Goal: Information Seeking & Learning: Learn about a topic

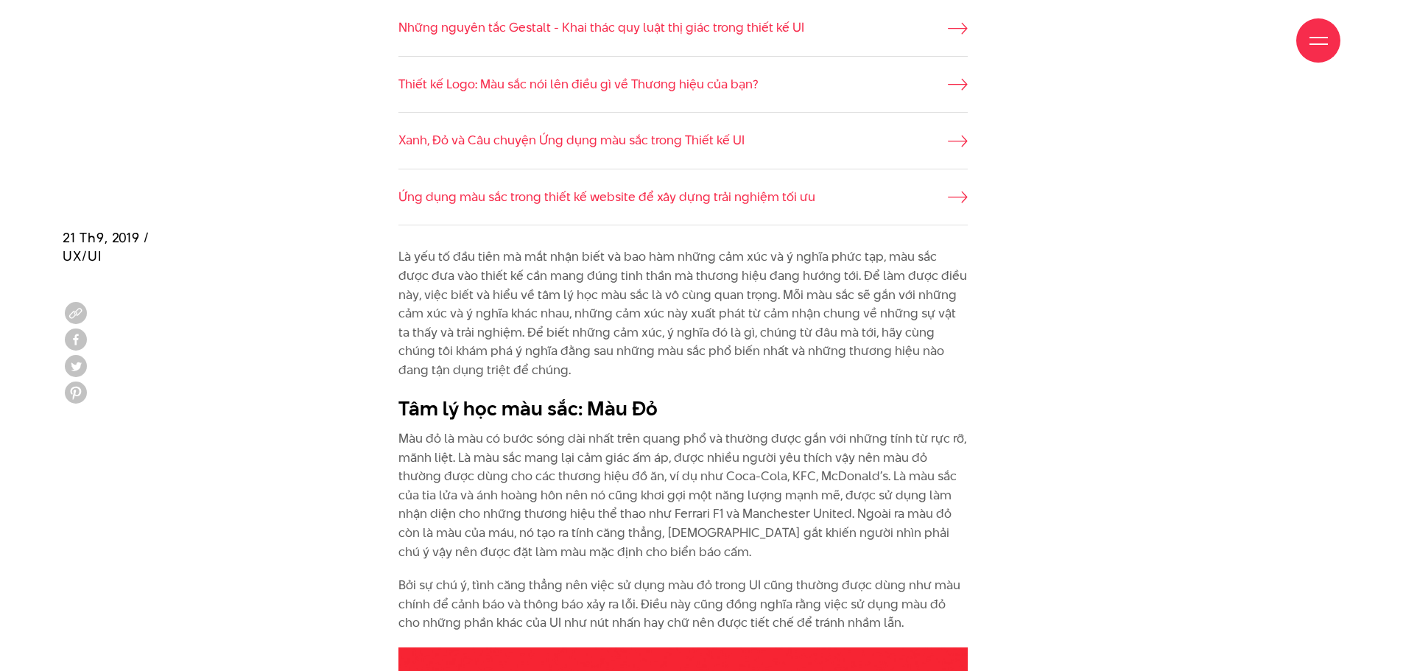
scroll to position [1768, 0]
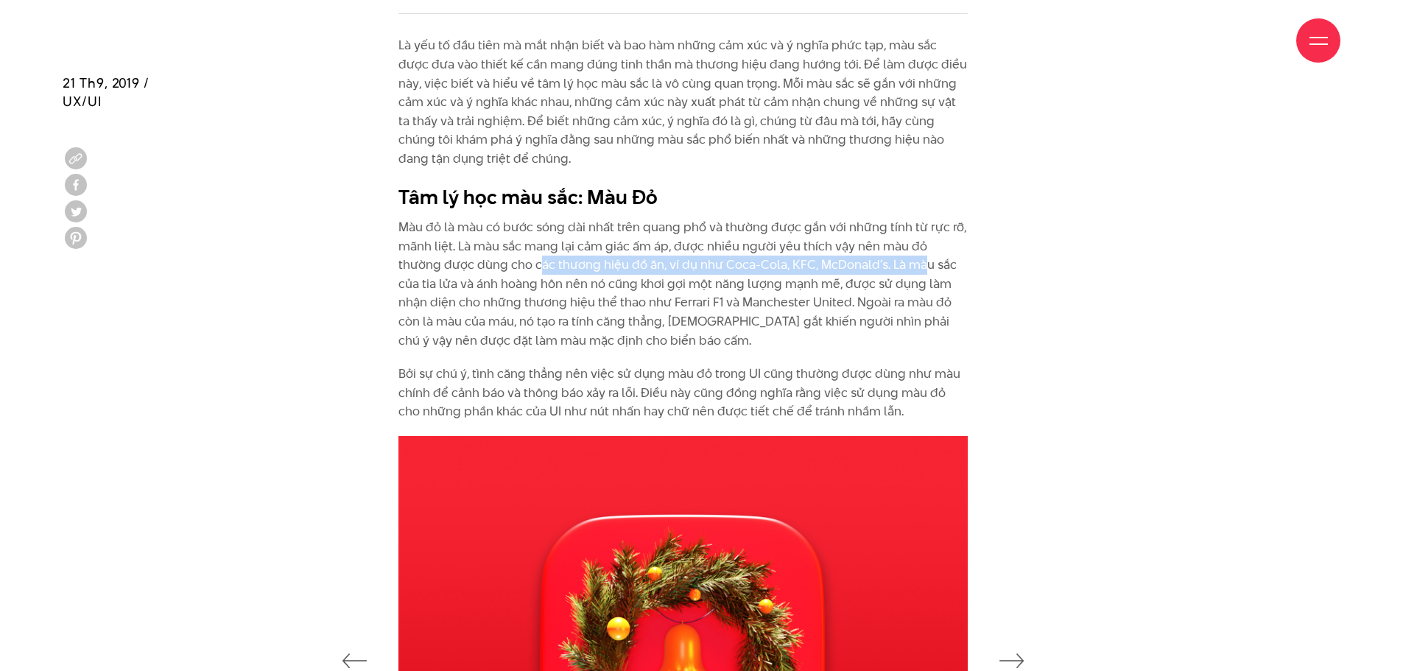
drag, startPoint x: 496, startPoint y: 273, endPoint x: 878, endPoint y: 261, distance: 381.7
click at [878, 261] on p "Màu đỏ là màu có bước sóng dài nhất trên quang phổ và thường được gắn với những…" at bounding box center [682, 284] width 569 height 132
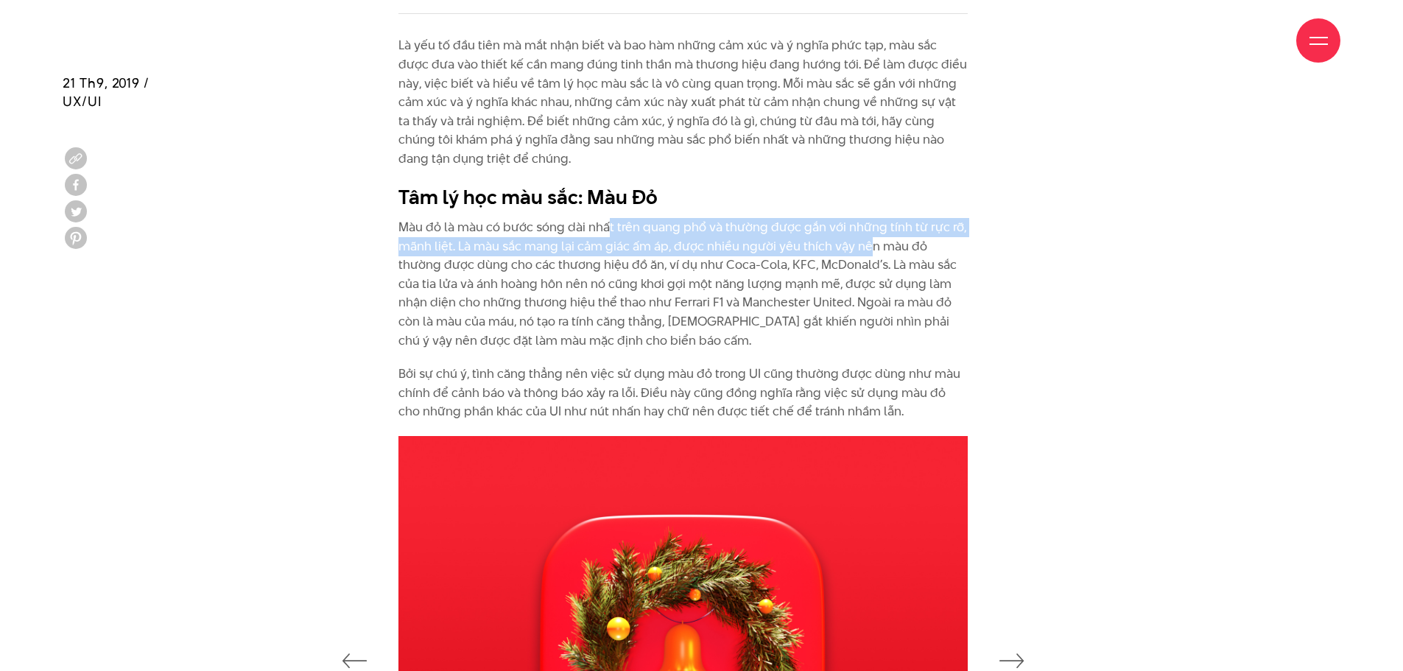
drag, startPoint x: 608, startPoint y: 232, endPoint x: 872, endPoint y: 252, distance: 264.4
click at [872, 252] on p "Màu đỏ là màu có bước sóng dài nhất trên quang phổ và thường được gắn với những…" at bounding box center [682, 284] width 569 height 132
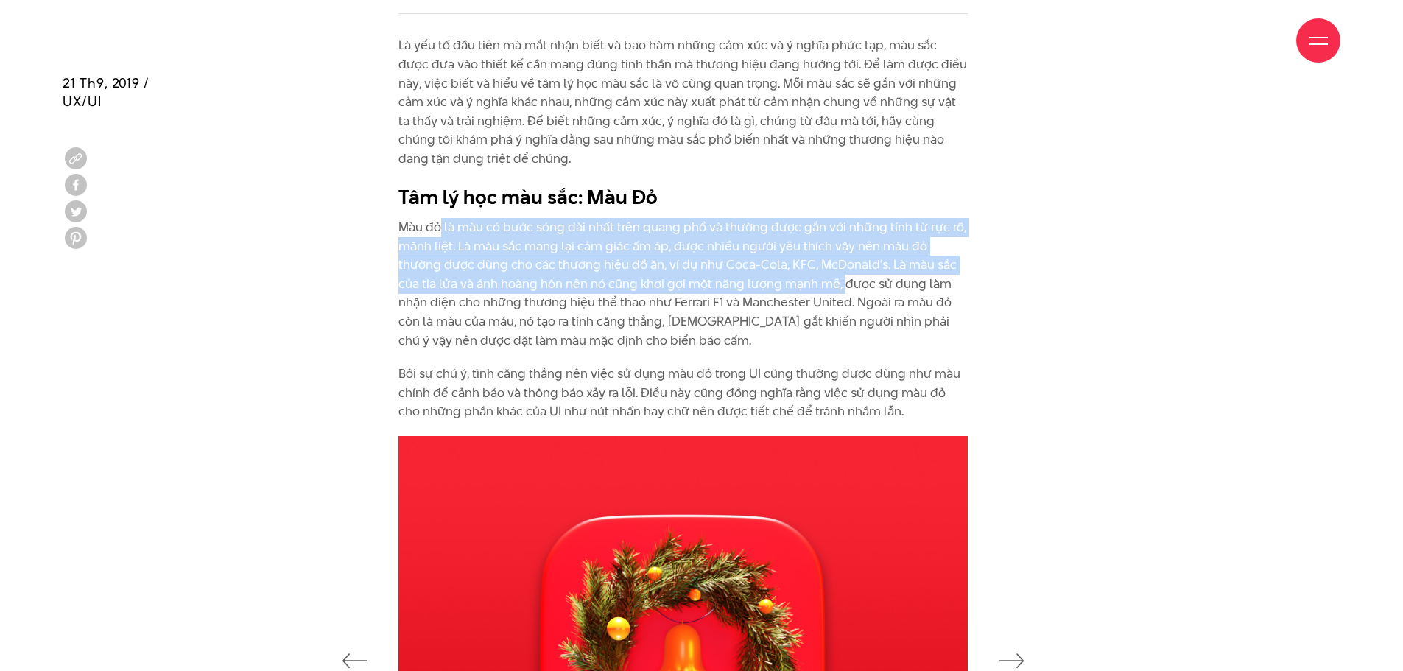
drag, startPoint x: 439, startPoint y: 218, endPoint x: 803, endPoint y: 290, distance: 371.6
click at [803, 290] on p "Màu đỏ là màu có bước sóng dài nhất trên quang phổ và thường được gắn với những…" at bounding box center [682, 284] width 569 height 132
click at [803, 289] on p "Màu đỏ là màu có bước sóng dài nhất trên quang phổ và thường được gắn với những…" at bounding box center [682, 284] width 569 height 132
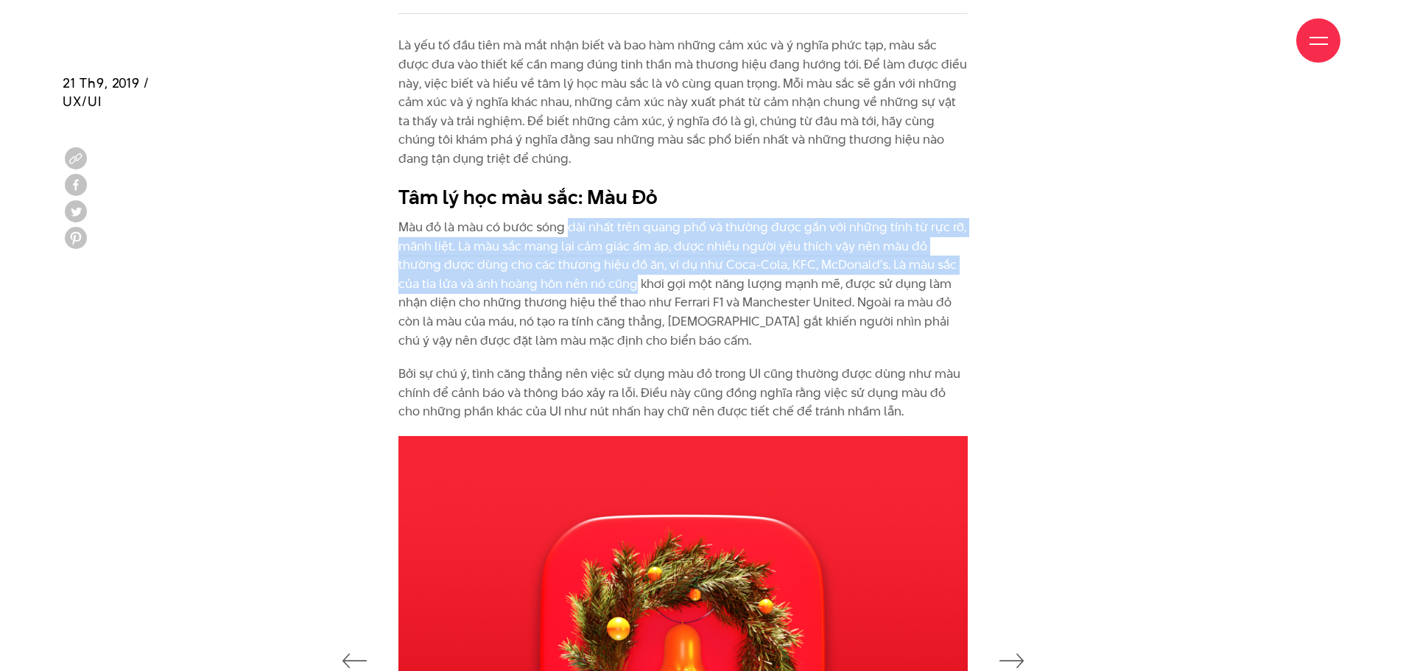
drag, startPoint x: 569, startPoint y: 236, endPoint x: 597, endPoint y: 287, distance: 59.0
click at [597, 287] on p "Màu đỏ là màu có bước sóng dài nhất trên quang phổ và thường được gắn với những…" at bounding box center [682, 284] width 569 height 132
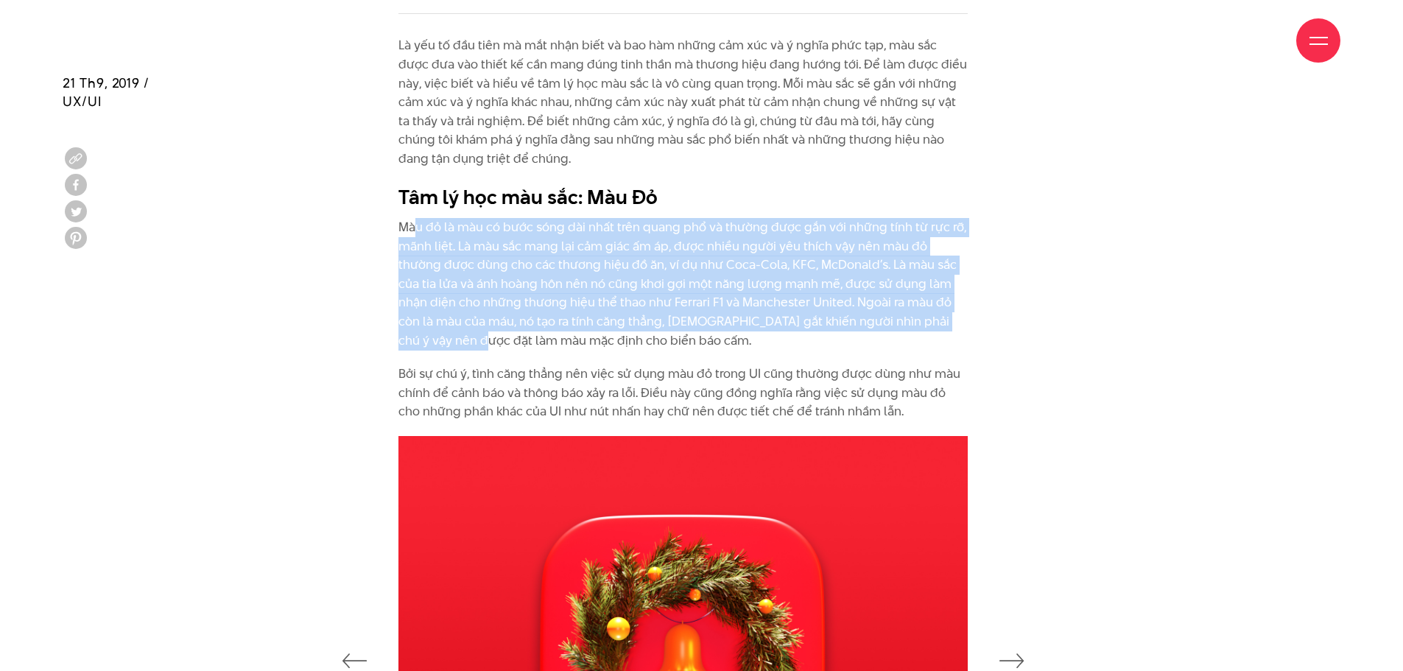
drag, startPoint x: 538, startPoint y: 220, endPoint x: 957, endPoint y: 328, distance: 433.3
click at [957, 328] on div "Là yếu tố đầu tiên mà mắt nhận biết và bao hàm những cảm xúc và ý nghĩa phức tạ…" at bounding box center [682, 228] width 569 height 385
click at [958, 328] on p "Màu đỏ là màu có bước sóng dài nhất trên quang phổ và thường được gắn với những…" at bounding box center [682, 284] width 569 height 132
click at [603, 324] on p "Màu đỏ là màu có bước sóng dài nhất trên quang phổ và thường được gắn với những…" at bounding box center [682, 284] width 569 height 132
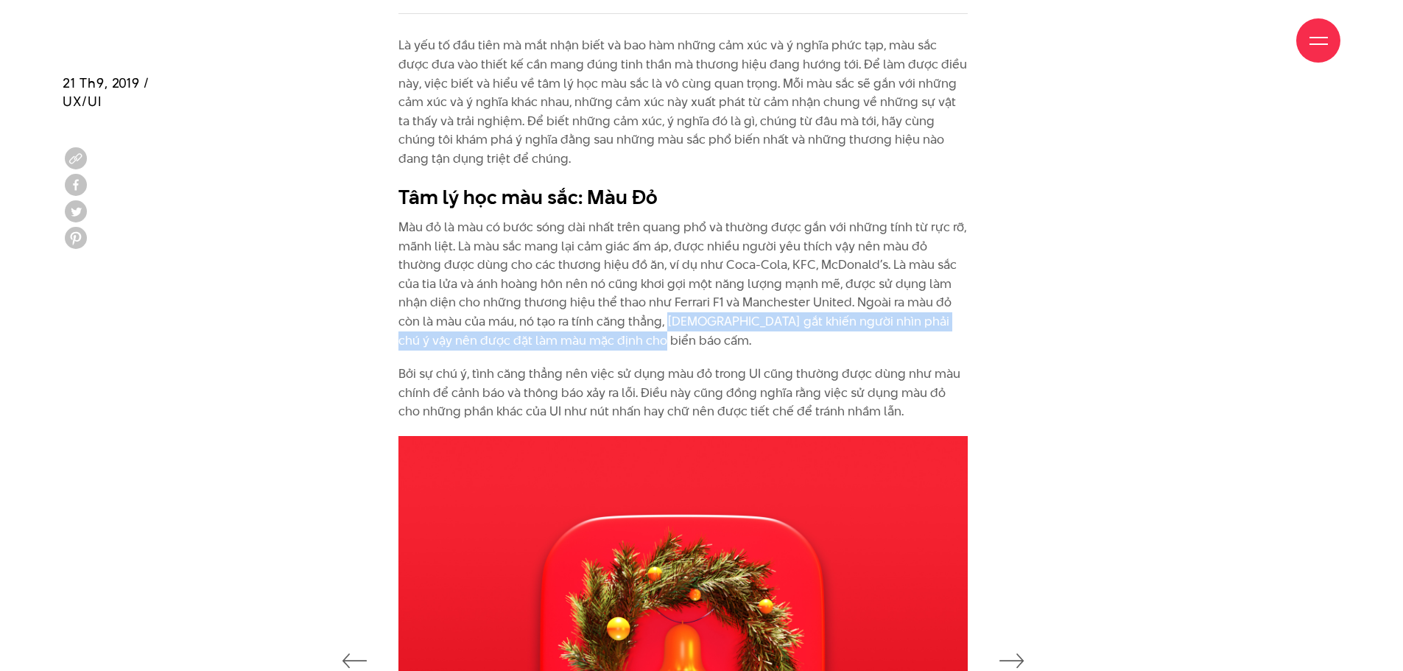
drag, startPoint x: 602, startPoint y: 319, endPoint x: 851, endPoint y: 348, distance: 250.7
click at [851, 348] on p "Màu đỏ là màu có bước sóng dài nhất trên quang phổ và thường được gắn với những…" at bounding box center [682, 284] width 569 height 132
click at [852, 345] on p "Màu đỏ là màu có bước sóng dài nhất trên quang phổ và thường được gắn với những…" at bounding box center [682, 284] width 569 height 132
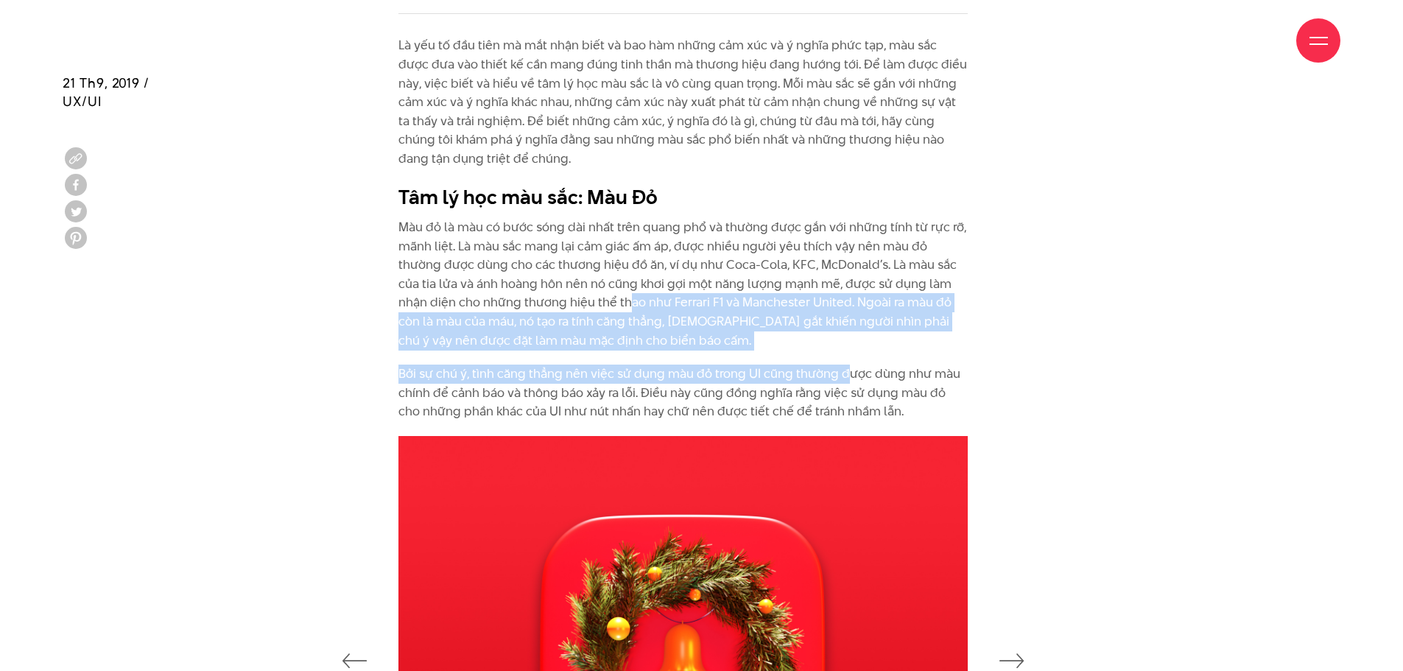
drag, startPoint x: 585, startPoint y: 312, endPoint x: 841, endPoint y: 354, distance: 259.0
click at [841, 354] on div "Là yếu tố đầu tiên mà mắt nhận biết và bao hàm những cảm xúc và ý nghĩa phức tạ…" at bounding box center [682, 228] width 569 height 385
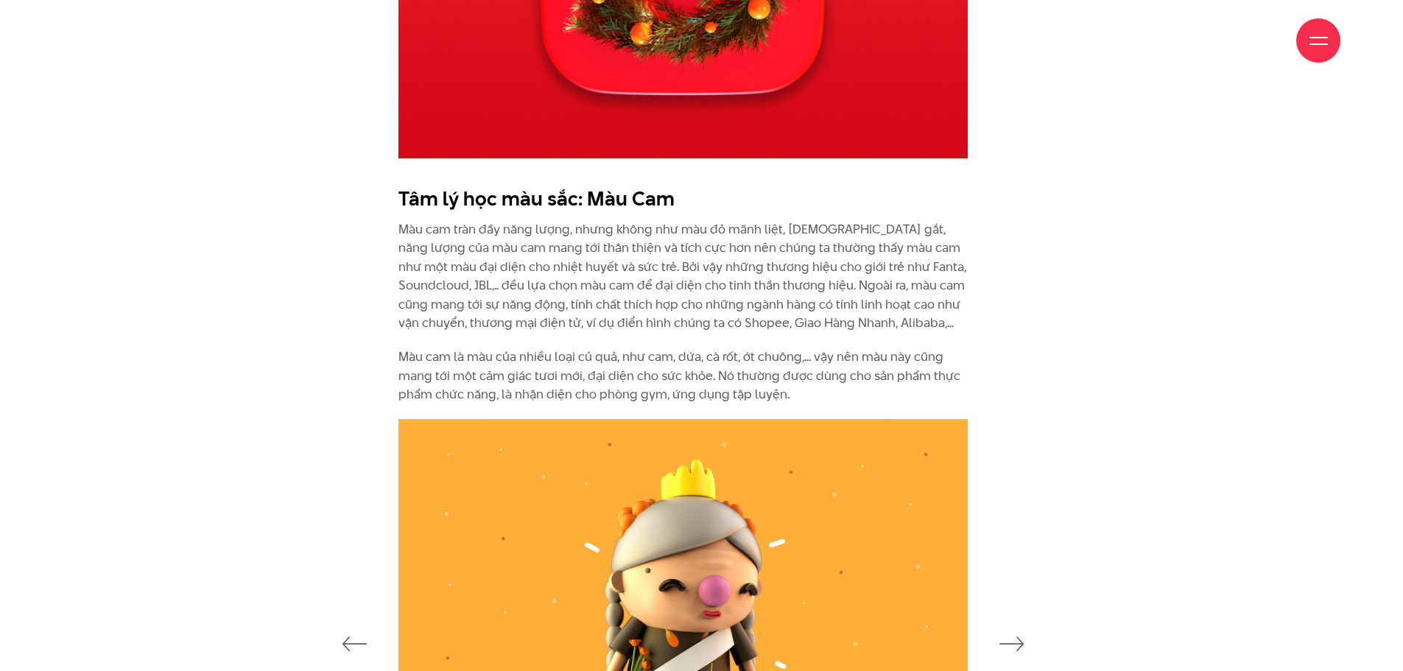
scroll to position [2504, 0]
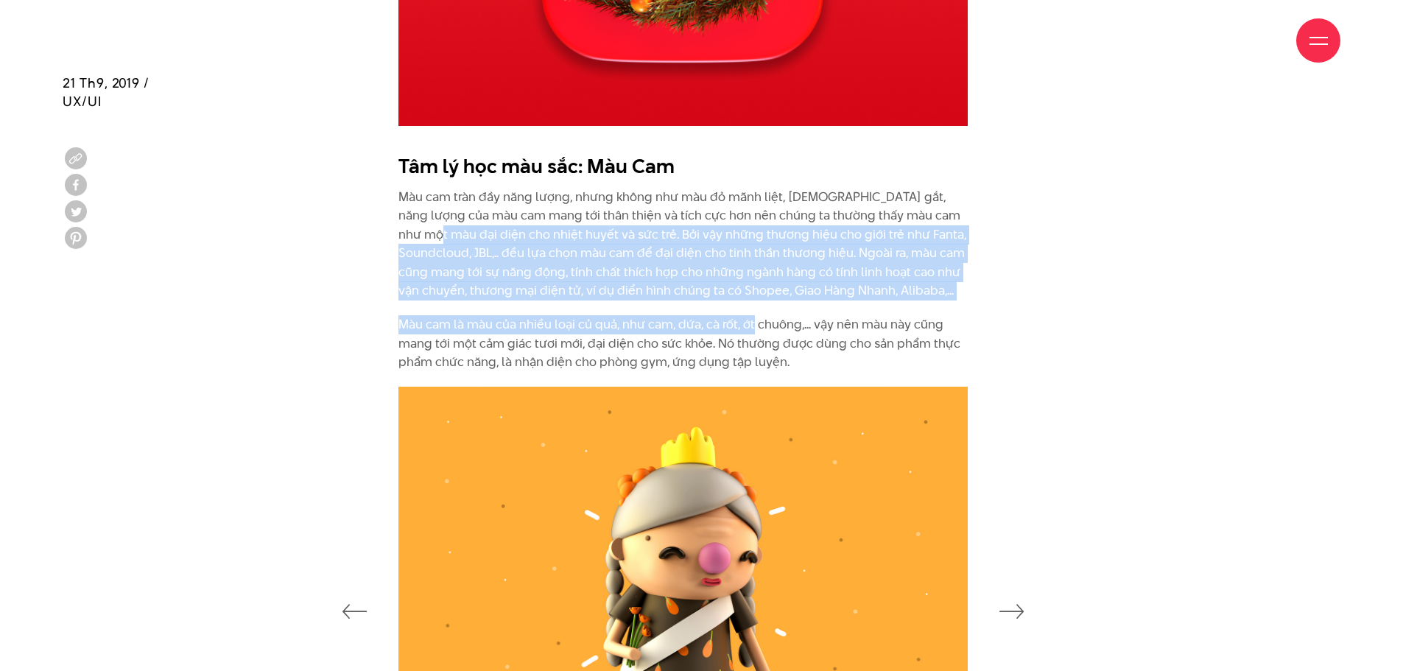
drag, startPoint x: 401, startPoint y: 239, endPoint x: 753, endPoint y: 327, distance: 363.7
click at [753, 327] on div "Tâm lý học màu sắc: Màu Cam Màu cam tràn đầy năng lượng, nhưng không như màu đỏ…" at bounding box center [702, 266] width 658 height 242
click at [753, 327] on p "Màu cam là màu của nhiều loại củ quả, như cam, dứa, cà rốt, ớt chuông,... vậy n…" at bounding box center [682, 343] width 569 height 57
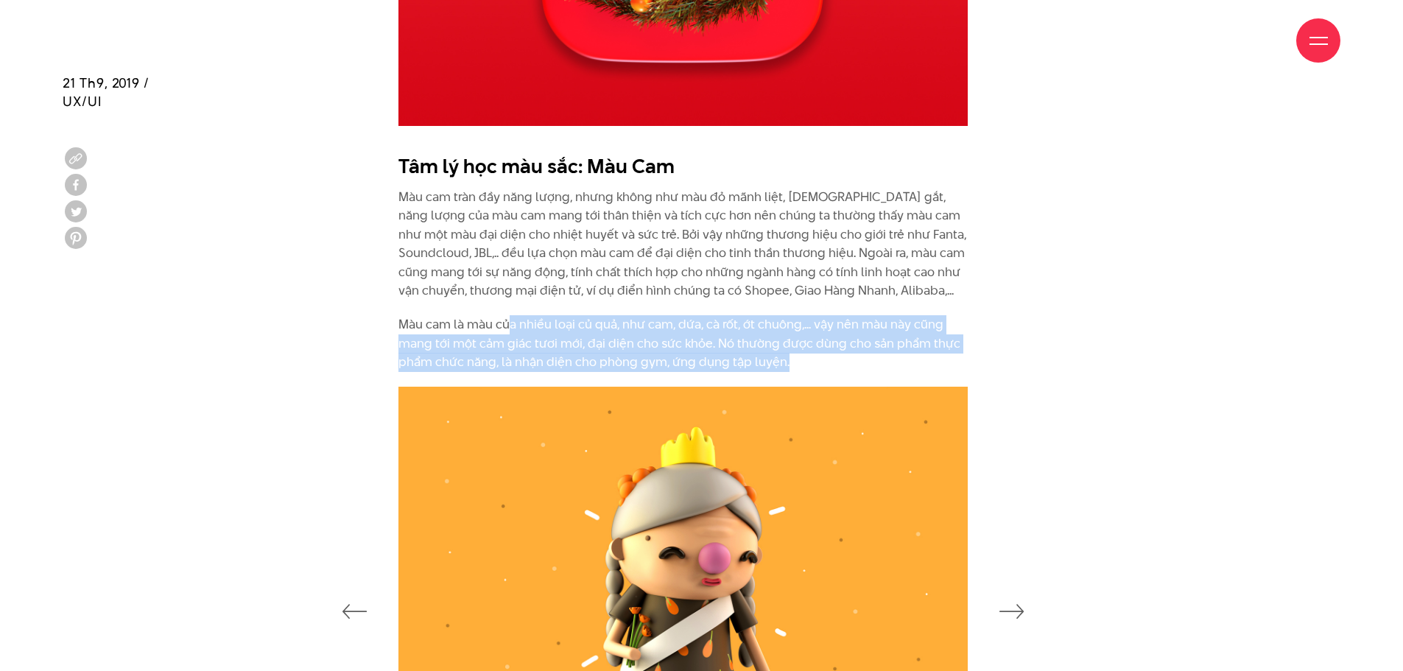
drag, startPoint x: 507, startPoint y: 330, endPoint x: 848, endPoint y: 363, distance: 341.9
click at [848, 363] on p "Màu cam là màu của nhiều loại củ quả, như cam, dứa, cà rốt, ớt chuông,... vậy n…" at bounding box center [682, 343] width 569 height 57
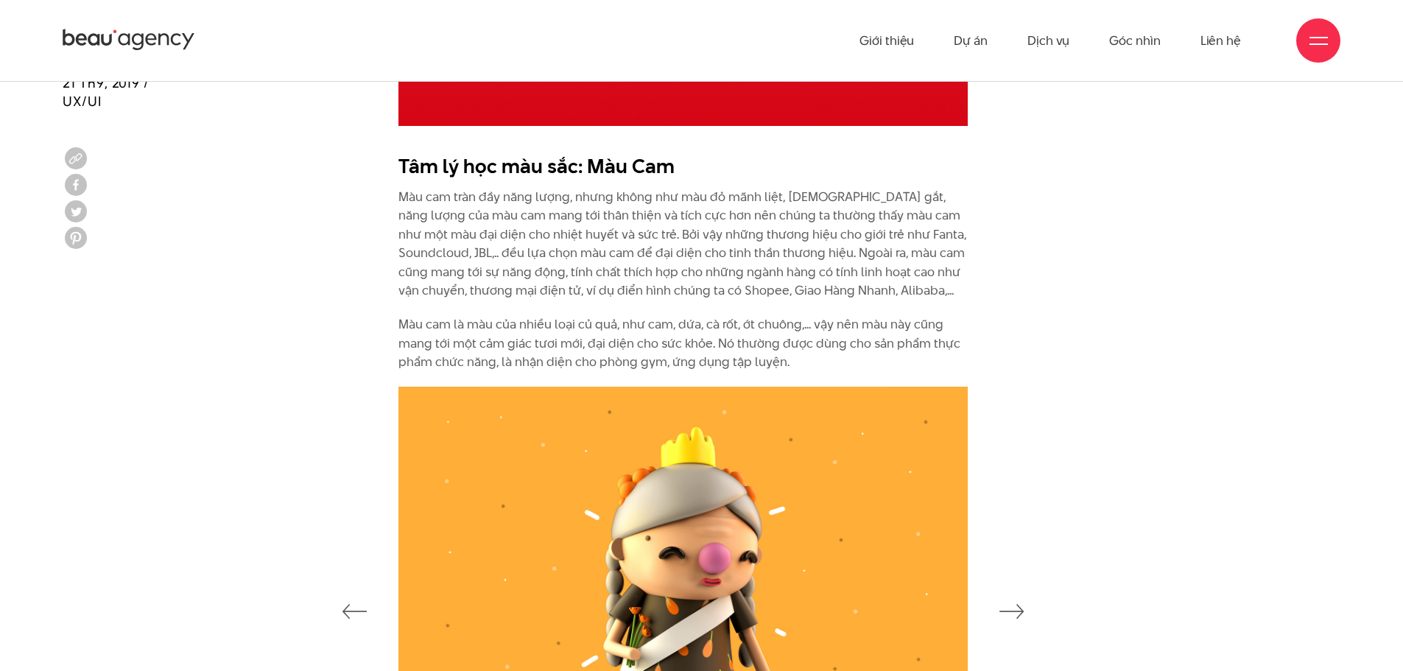
drag, startPoint x: 829, startPoint y: 299, endPoint x: 835, endPoint y: 305, distance: 8.3
click at [831, 300] on p "Màu cam tràn đầy năng lượng, nhưng không như màu đỏ mãnh liệt, [DEMOGRAPHIC_DAT…" at bounding box center [682, 244] width 569 height 113
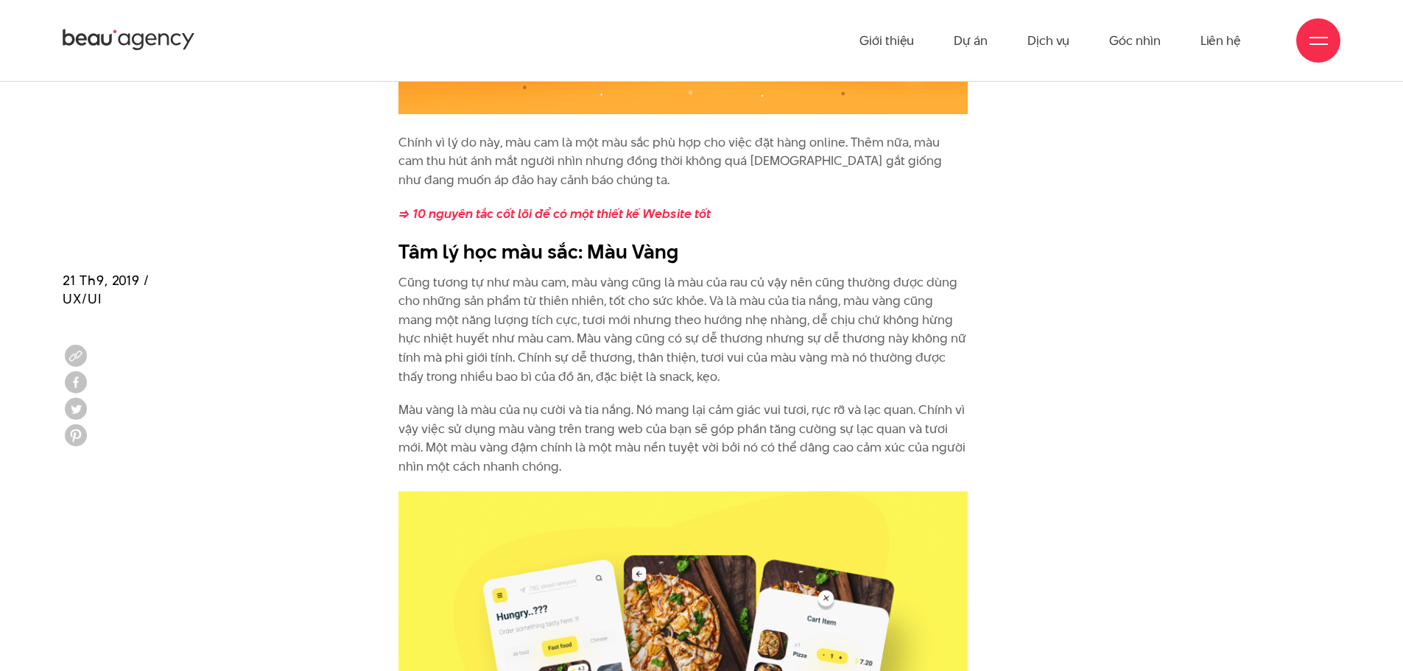
scroll to position [3167, 0]
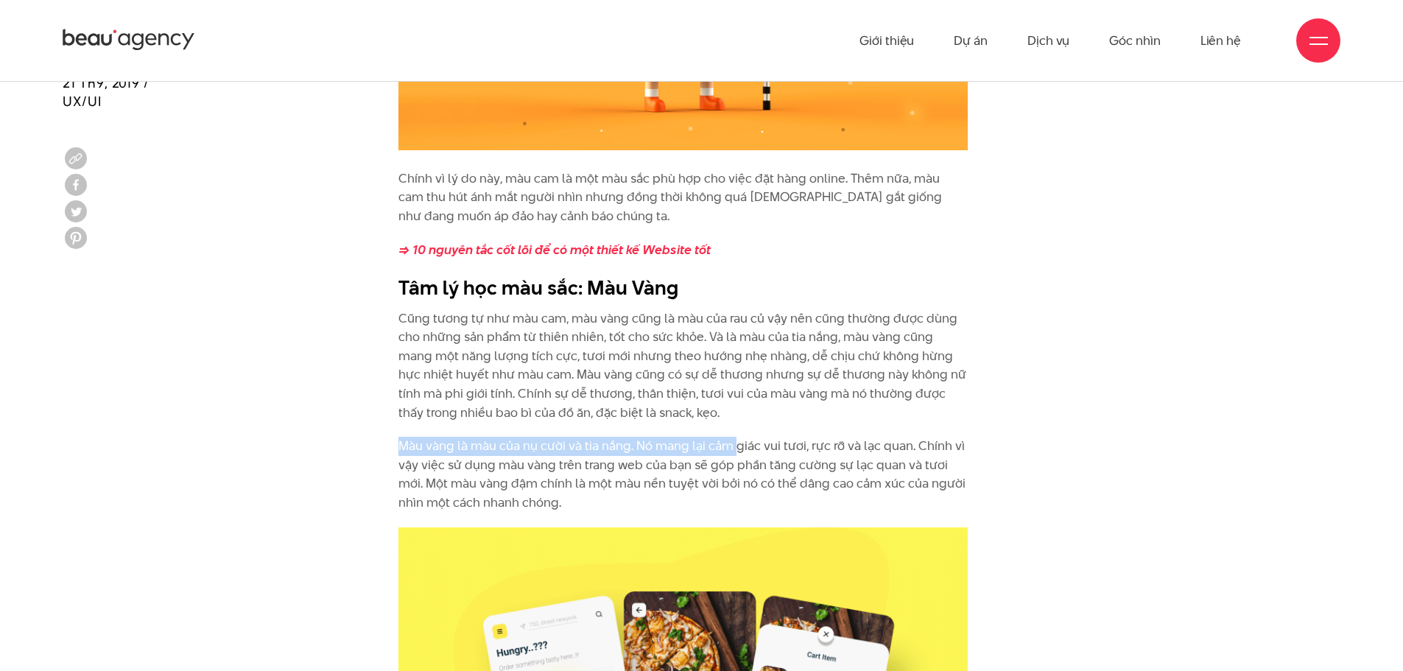
drag, startPoint x: 660, startPoint y: 408, endPoint x: 737, endPoint y: 423, distance: 78.9
click at [737, 423] on div "Chính vì lý do này, màu cam là một màu sắc phù hợp cho việc đặt hàng online. Th…" at bounding box center [682, 340] width 569 height 343
click at [738, 423] on div "Chính vì lý do này, màu cam là một màu sắc phù hợp cho việc đặt hàng online. Th…" at bounding box center [682, 340] width 569 height 343
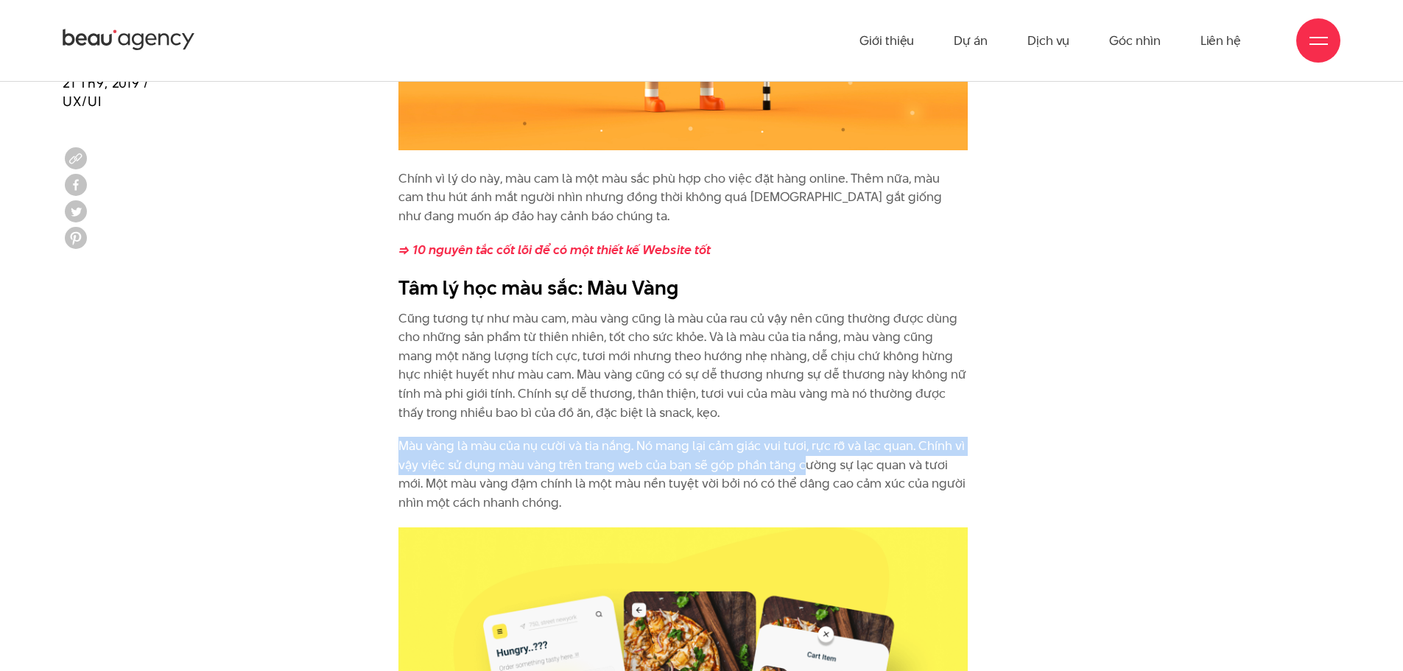
drag, startPoint x: 792, startPoint y: 420, endPoint x: 801, endPoint y: 462, distance: 43.1
click at [801, 462] on div "Chính vì lý do này, màu cam là một màu sắc phù hợp cho việc đặt hàng online. Th…" at bounding box center [682, 340] width 569 height 343
click at [801, 462] on p "Màu vàng là màu của nụ cười và tia nắng. Nó mang lại cảm giác vui tươi, rực rỡ …" at bounding box center [682, 474] width 569 height 75
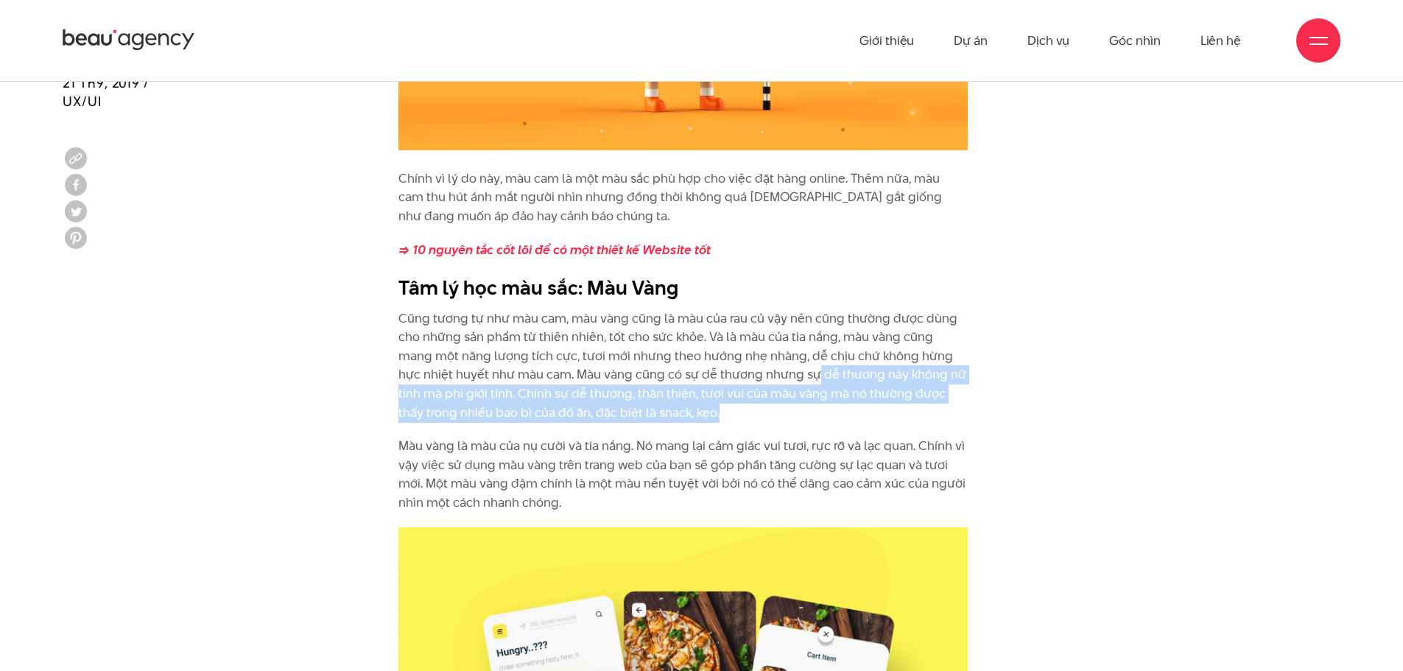
drag, startPoint x: 758, startPoint y: 373, endPoint x: 898, endPoint y: 407, distance: 144.7
click at [898, 407] on p "Cũng tương tự như màu cam, màu vàng cũng là màu của rau củ vậy nên cũng thường …" at bounding box center [682, 365] width 569 height 113
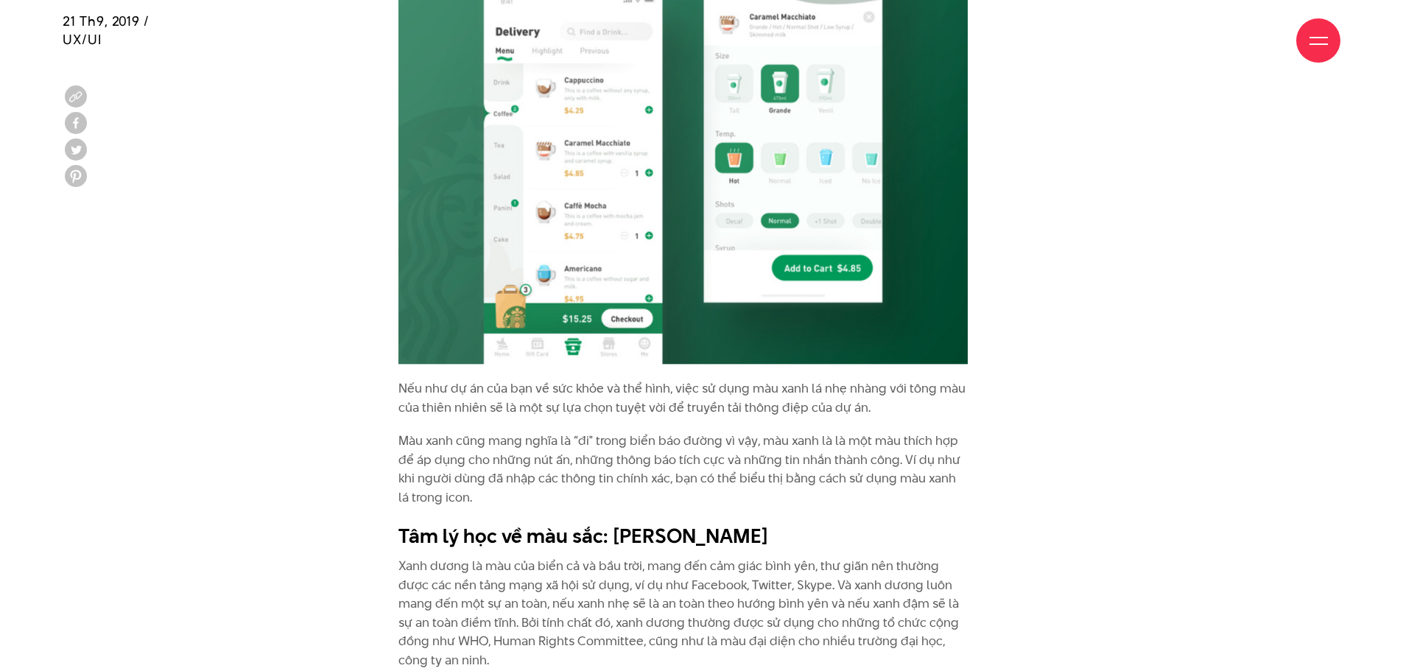
scroll to position [4419, 0]
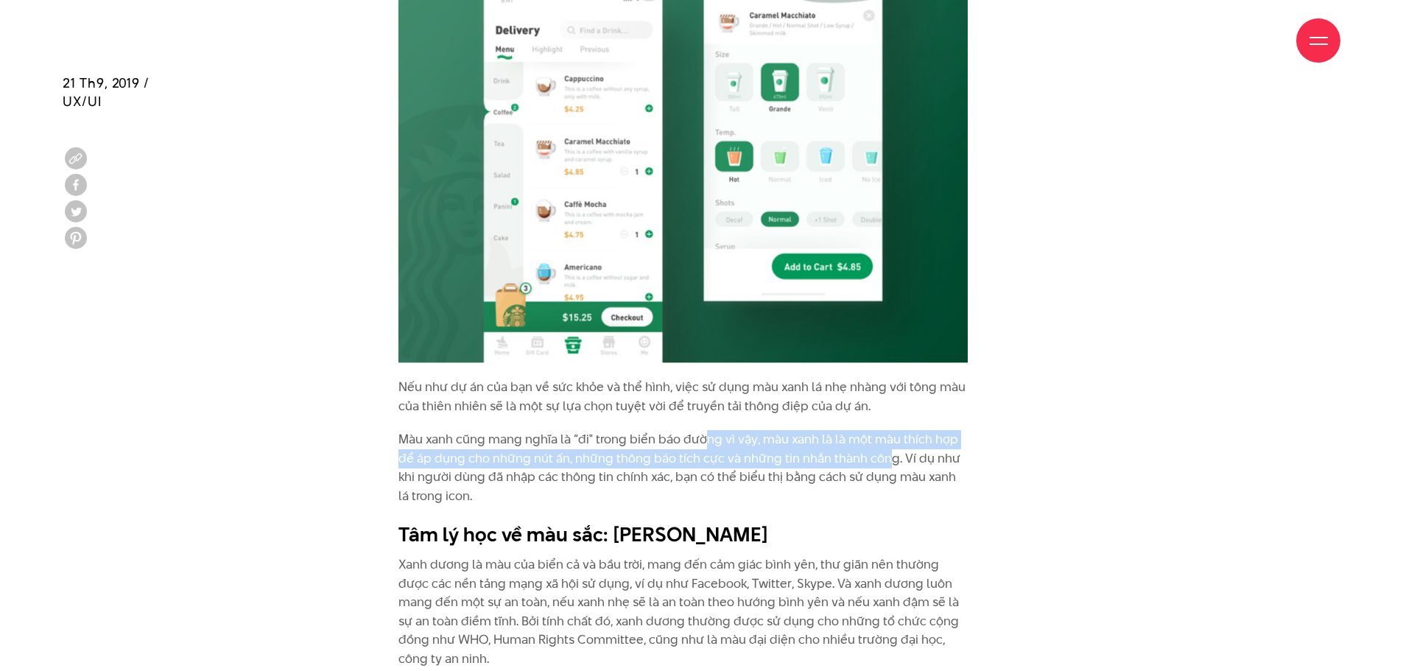
drag, startPoint x: 700, startPoint y: 445, endPoint x: 887, endPoint y: 460, distance: 186.9
click at [887, 460] on p "Màu xanh cũng mang nghĩa là “đi" trong biển báo đường vì vậy, màu xanh là là mộ…" at bounding box center [682, 467] width 569 height 75
click at [888, 458] on p "Màu xanh cũng mang nghĩa là “đi" trong biển báo đường vì vậy, màu xanh là là mộ…" at bounding box center [682, 467] width 569 height 75
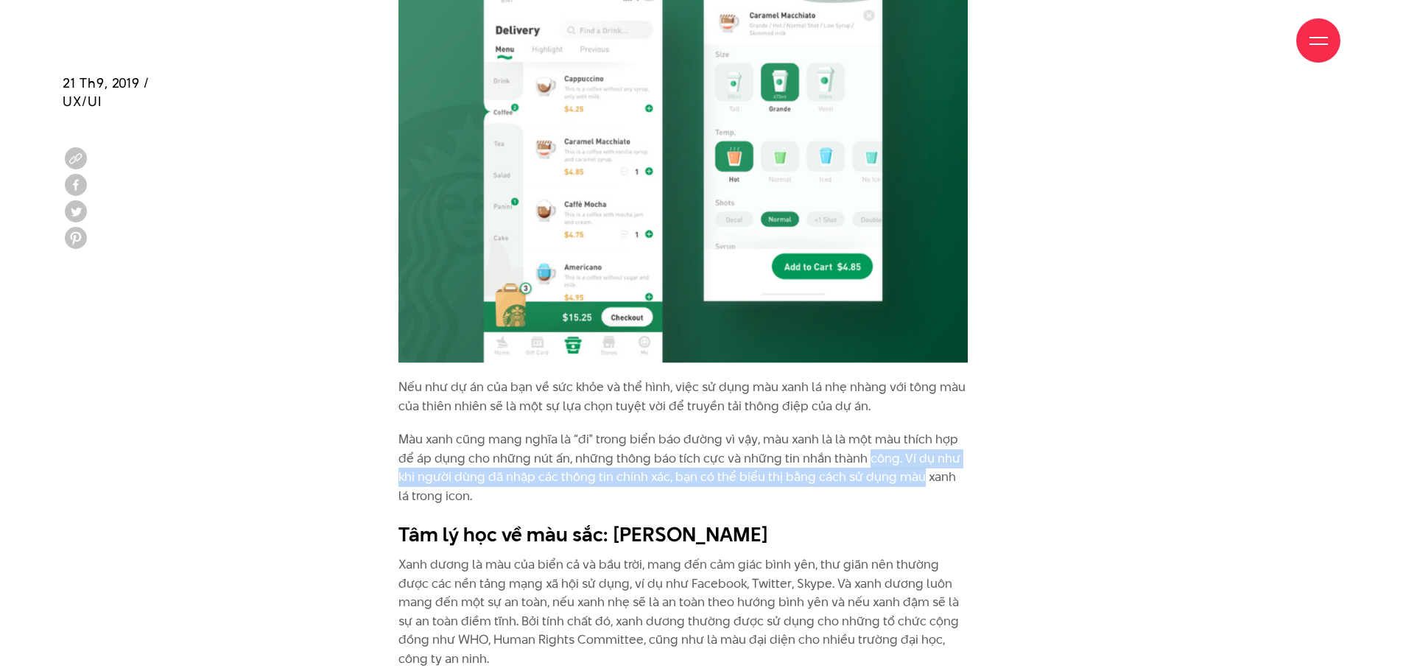
drag, startPoint x: 890, startPoint y: 457, endPoint x: 901, endPoint y: 480, distance: 25.4
click at [901, 480] on p "Màu xanh cũng mang nghĩa là “đi" trong biển báo đường vì vậy, màu xanh là là mộ…" at bounding box center [682, 467] width 569 height 75
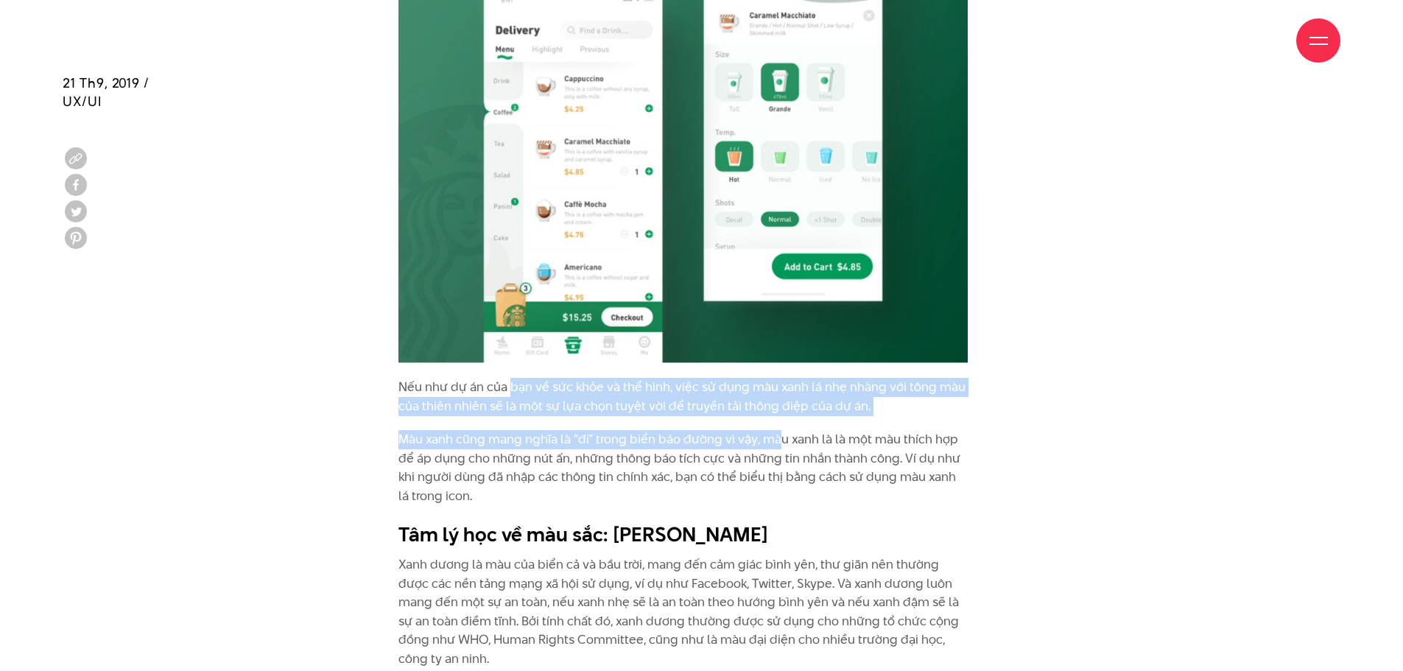
drag, startPoint x: 513, startPoint y: 393, endPoint x: 775, endPoint y: 433, distance: 265.2
click at [766, 410] on p "Nếu như dự án của bạn về sức khỏe và thể hình, việc sử dụng màu xanh lá nhẹ nhà…" at bounding box center [682, 397] width 569 height 38
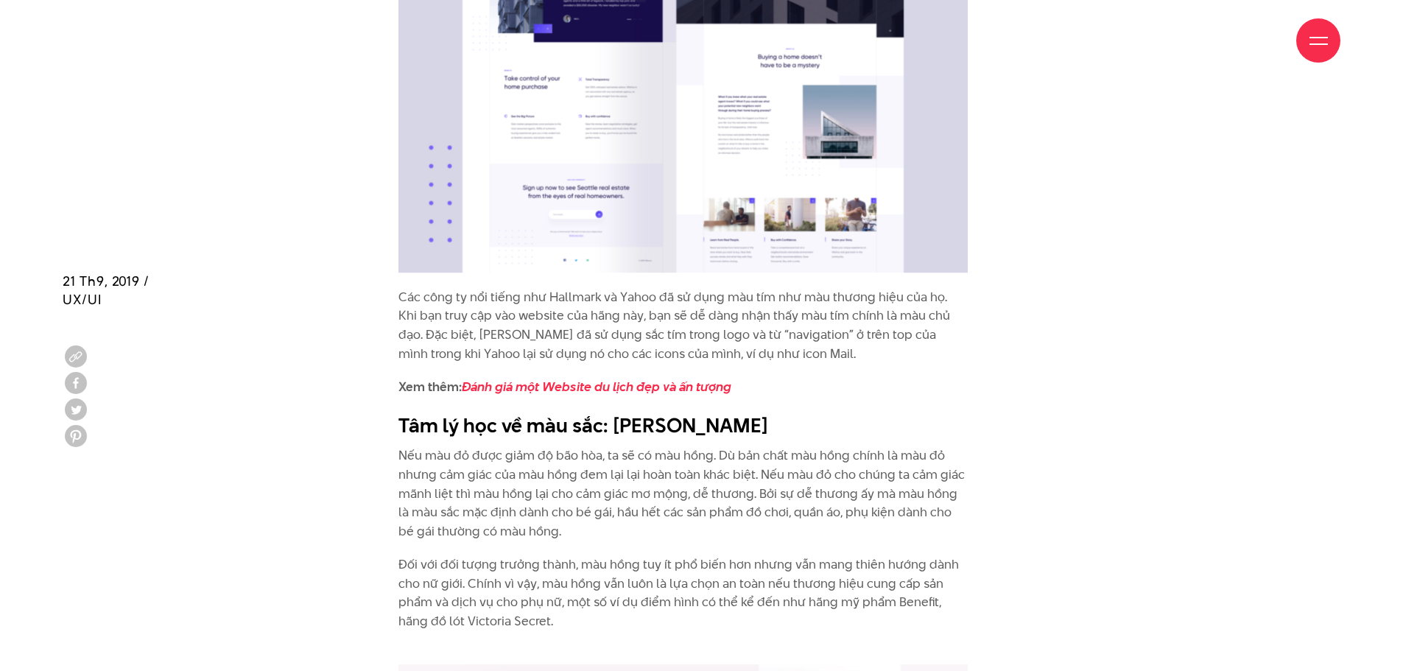
scroll to position [6186, 0]
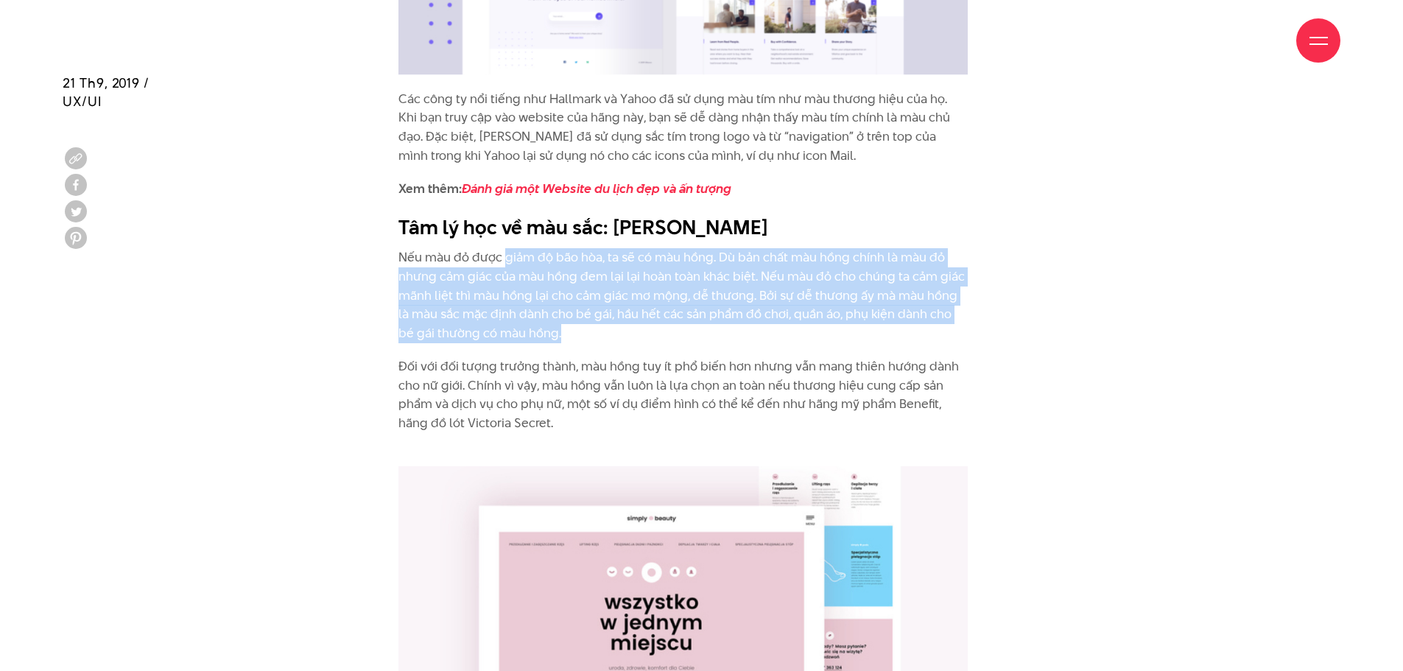
drag, startPoint x: 516, startPoint y: 252, endPoint x: 857, endPoint y: 330, distance: 350.5
click at [857, 330] on p "Nếu màu đỏ được giảm độ bão hòa, ta sẽ có màu hồng. Dù bản chất màu hồng chính …" at bounding box center [682, 295] width 569 height 94
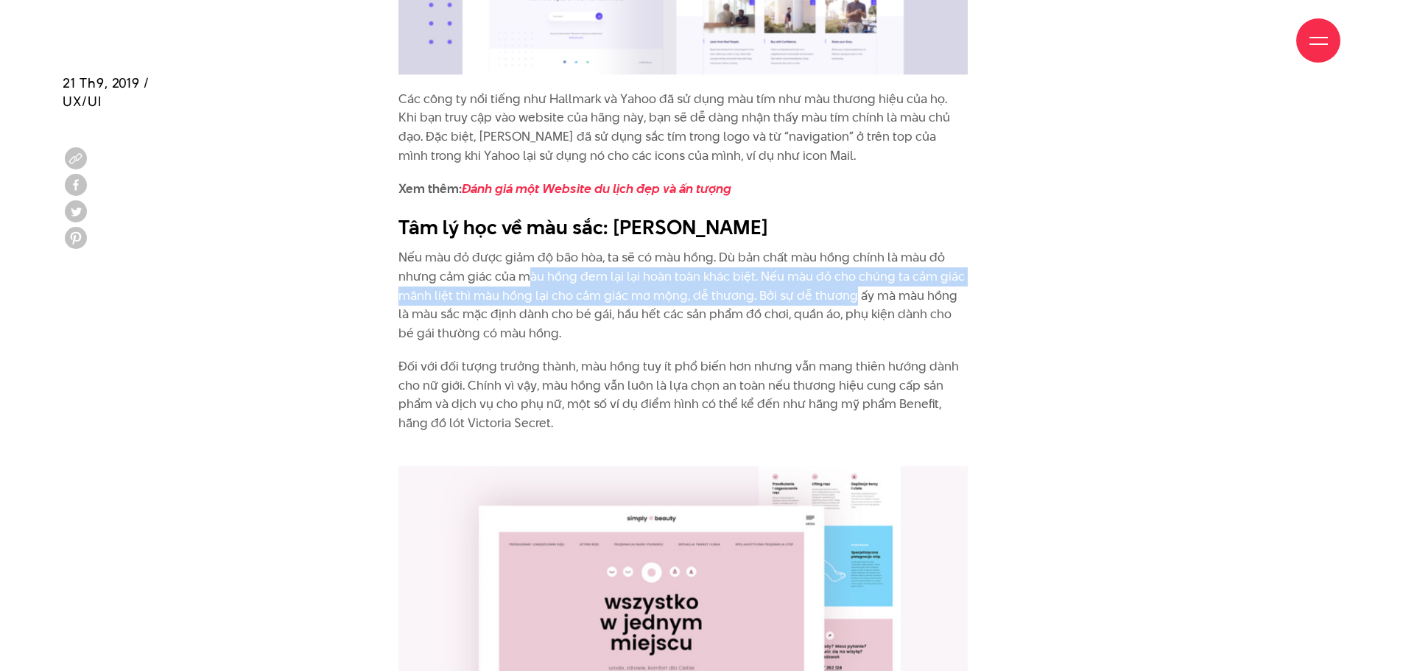
drag, startPoint x: 532, startPoint y: 270, endPoint x: 853, endPoint y: 303, distance: 322.7
click at [853, 303] on p "Nếu màu đỏ được giảm độ bão hòa, ta sẽ có màu hồng. Dù bản chất màu hồng chính …" at bounding box center [682, 295] width 569 height 94
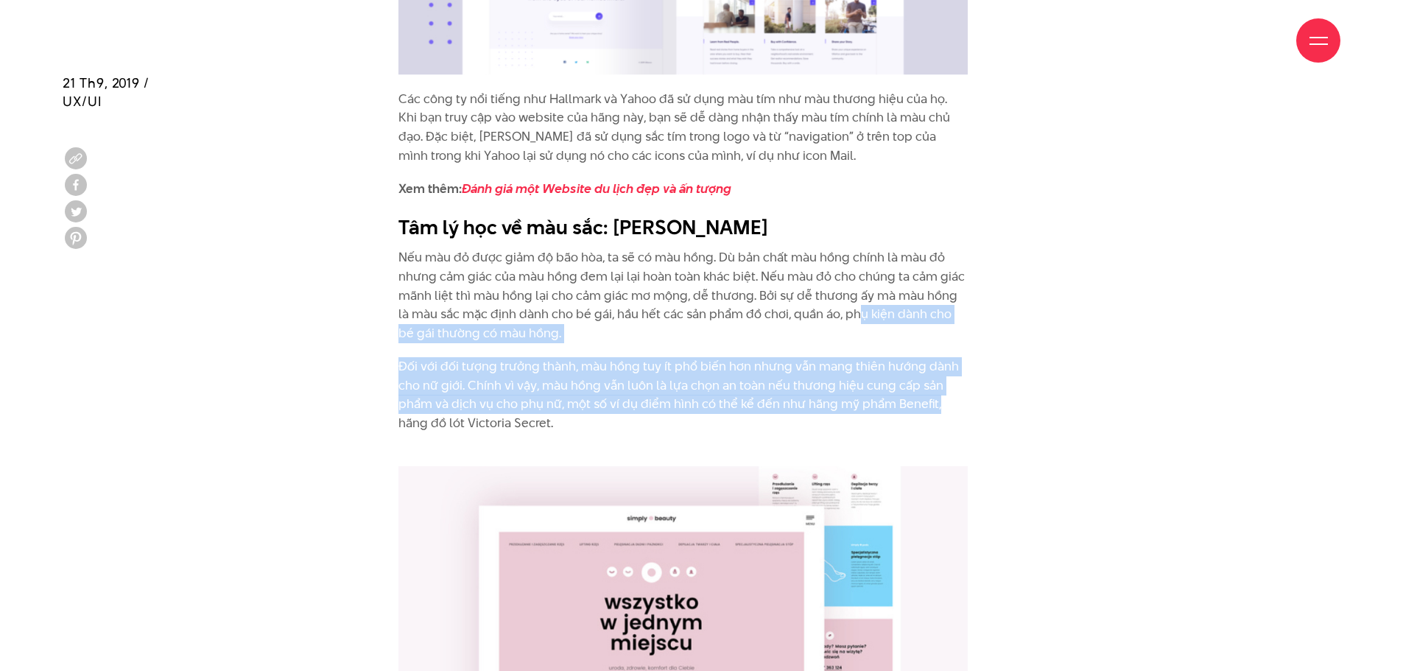
drag, startPoint x: 848, startPoint y: 314, endPoint x: 957, endPoint y: 399, distance: 137.9
click at [957, 399] on p "Đối với đối tượng trưởng thành, màu hồng tuy ít phổ biến hơn nhưng vẫn mang thi…" at bounding box center [682, 404] width 569 height 94
drag, startPoint x: 519, startPoint y: 334, endPoint x: 888, endPoint y: 415, distance: 377.8
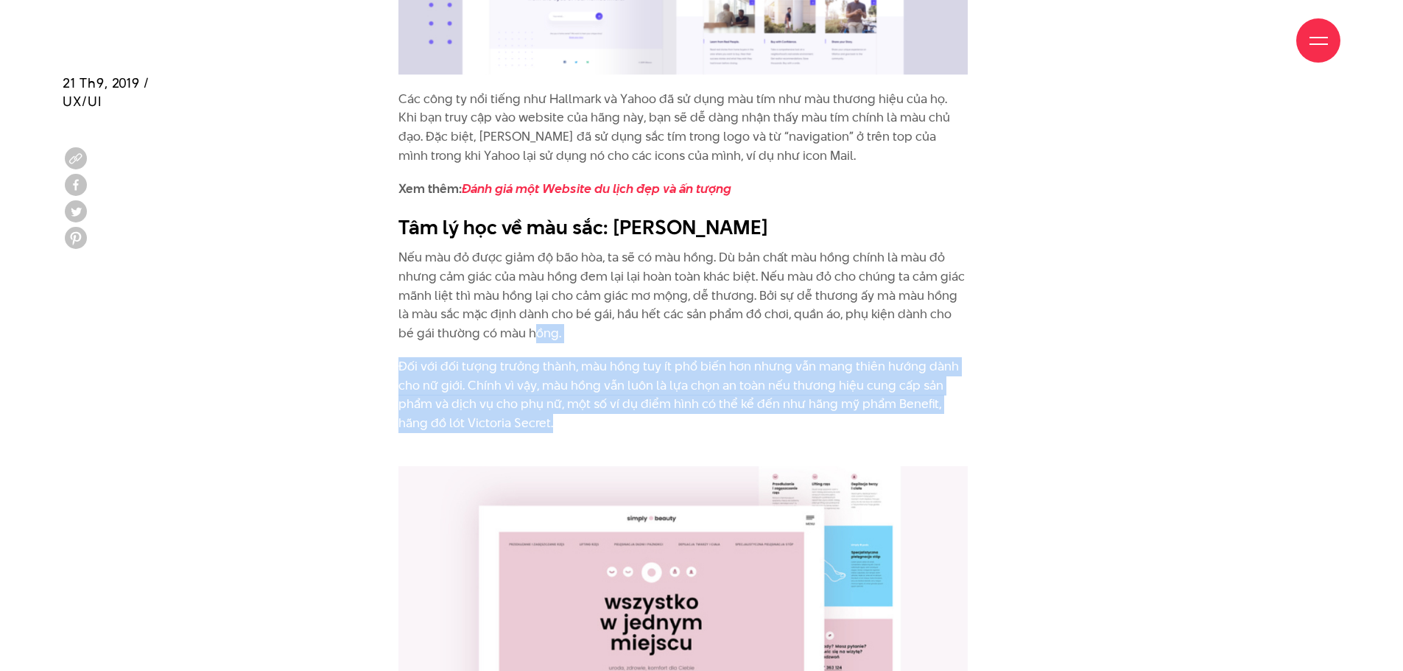
click at [888, 415] on p "Đối với đối tượng trưởng thành, màu hồng tuy ít phổ biến hơn nhưng vẫn mang thi…" at bounding box center [682, 404] width 569 height 94
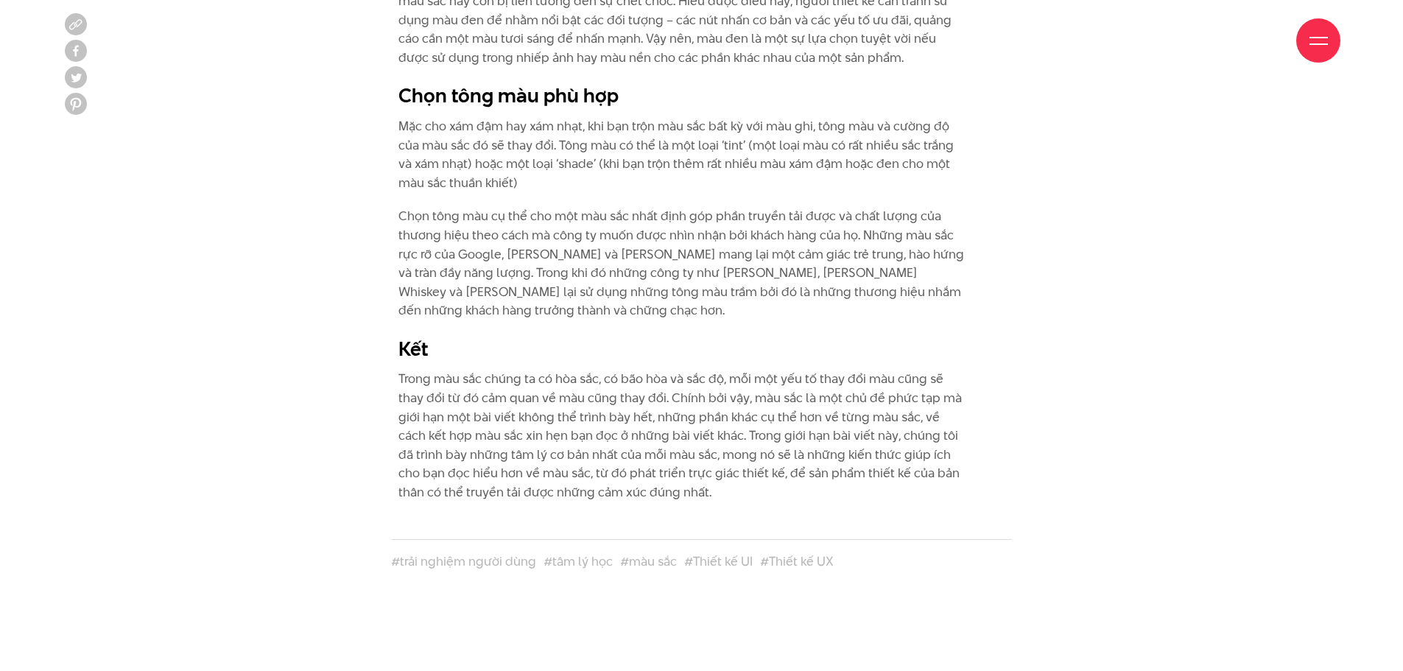
scroll to position [8617, 0]
